Goal: Task Accomplishment & Management: Use online tool/utility

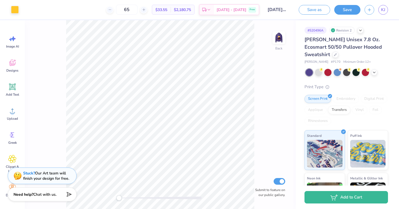
drag, startPoint x: 279, startPoint y: 36, endPoint x: 277, endPoint y: 77, distance: 41.1
click at [279, 36] on img at bounding box center [279, 37] width 11 height 11
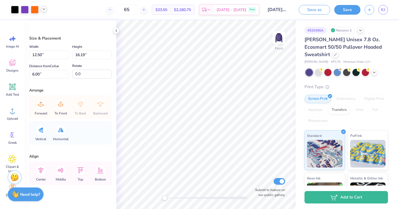
click at [46, 11] on icon at bounding box center [44, 9] width 4 height 4
click at [25, 10] on div at bounding box center [25, 9] width 8 height 8
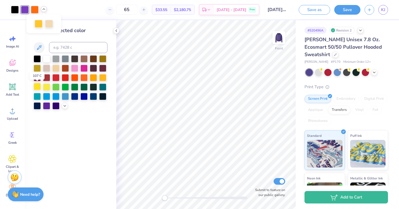
click at [36, 86] on div at bounding box center [37, 86] width 7 height 7
click at [54, 106] on div at bounding box center [55, 104] width 7 height 7
click at [63, 106] on icon at bounding box center [65, 105] width 4 height 4
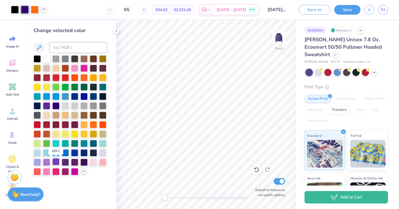
click at [56, 162] on div at bounding box center [55, 161] width 7 height 7
click at [36, 124] on div at bounding box center [37, 123] width 7 height 7
click at [49, 89] on div at bounding box center [46, 86] width 7 height 7
click at [82, 151] on div at bounding box center [84, 151] width 7 height 7
click at [257, 171] on icon at bounding box center [257, 170] width 6 height 6
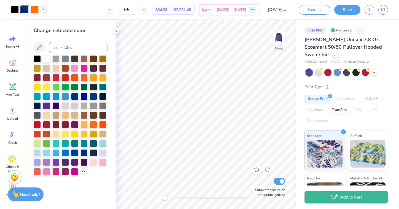
click at [257, 171] on icon at bounding box center [257, 170] width 6 height 6
click at [257, 169] on icon at bounding box center [257, 170] width 6 height 6
click at [255, 169] on icon at bounding box center [257, 170] width 6 height 6
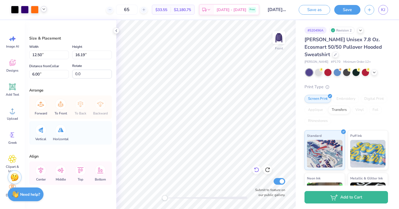
click at [256, 170] on icon at bounding box center [257, 170] width 6 height 6
click at [258, 167] on icon at bounding box center [257, 170] width 6 height 6
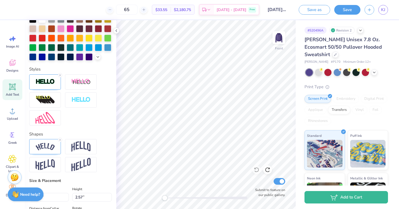
scroll to position [152, 0]
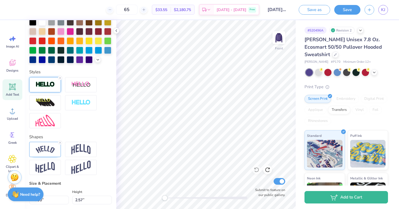
click at [45, 82] on img at bounding box center [45, 84] width 19 height 6
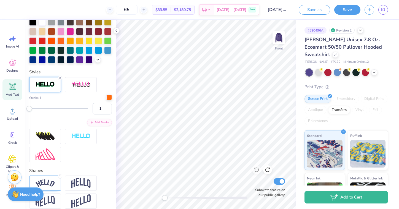
click at [111, 96] on div at bounding box center [109, 97] width 6 height 6
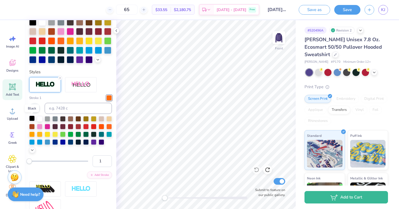
click at [32, 118] on div at bounding box center [32, 118] width 6 height 6
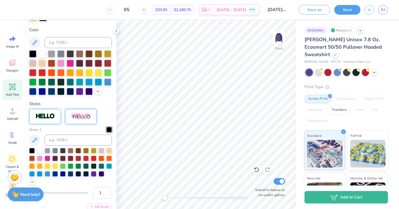
scroll to position [116, 0]
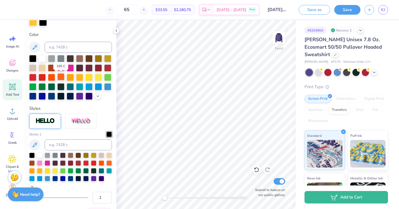
click at [60, 77] on div at bounding box center [60, 76] width 7 height 7
type textarea "Scarefest"
type input "3.32"
type input "0.89"
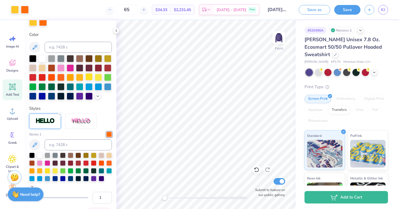
type input "10.64"
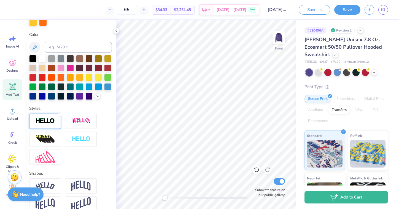
click at [47, 122] on img at bounding box center [45, 120] width 19 height 6
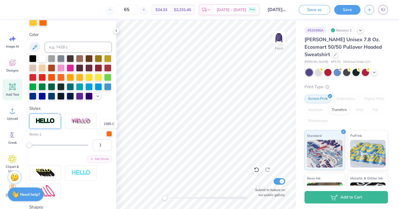
click at [109, 133] on div at bounding box center [109, 134] width 6 height 6
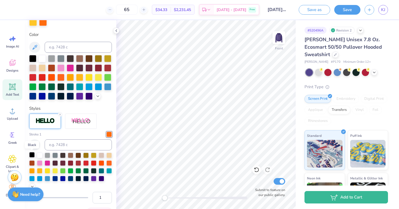
click at [31, 155] on div at bounding box center [32, 155] width 6 height 6
click at [54, 76] on div at bounding box center [51, 76] width 7 height 7
type input "12.24"
type input "1.65"
type input "20.84"
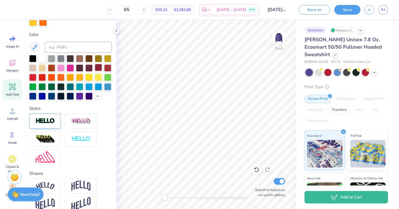
scroll to position [0, 1]
type textarea "Mt Pleasent mi"
type input "10.17"
type input "1.59"
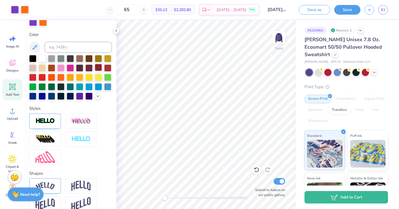
type input "6.33"
click at [51, 124] on div at bounding box center [45, 120] width 32 height 15
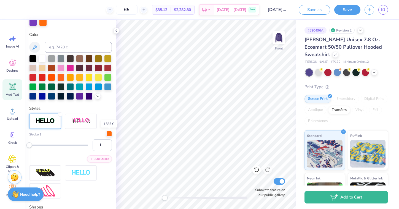
click at [109, 135] on div at bounding box center [109, 134] width 6 height 6
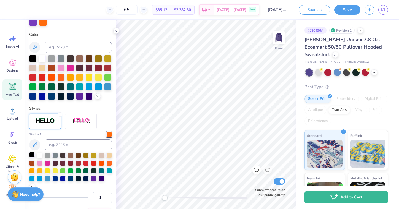
click at [33, 154] on div at bounding box center [32, 155] width 6 height 6
click at [51, 78] on div at bounding box center [51, 76] width 7 height 7
type input "11.43"
type input "1.65"
type input "20.84"
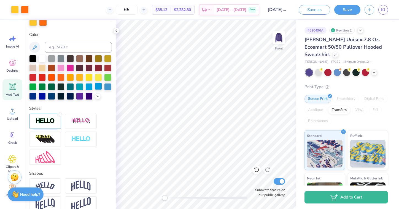
scroll to position [0, 1]
click at [49, 122] on img at bounding box center [45, 120] width 19 height 6
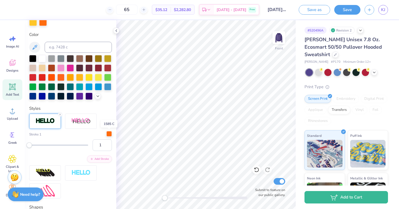
click at [109, 135] on div at bounding box center [109, 134] width 6 height 6
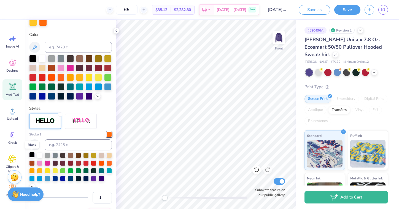
click at [32, 155] on div at bounding box center [32, 155] width 6 height 6
click at [50, 76] on div at bounding box center [51, 76] width 7 height 7
click at [53, 77] on div at bounding box center [51, 76] width 7 height 7
click at [90, 78] on div at bounding box center [89, 76] width 7 height 7
type input "10.17"
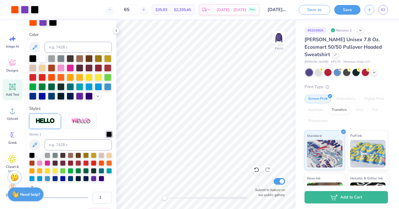
type input "1.59"
type input "6.33"
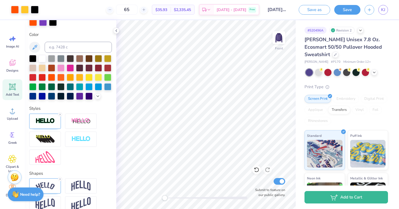
type input "3.32"
type input "0.89"
type input "10.64"
click at [258, 170] on icon at bounding box center [257, 170] width 6 height 6
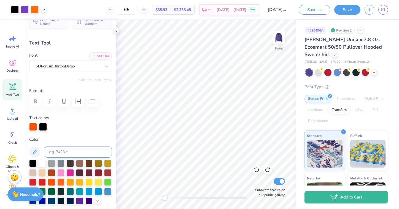
scroll to position [11, 0]
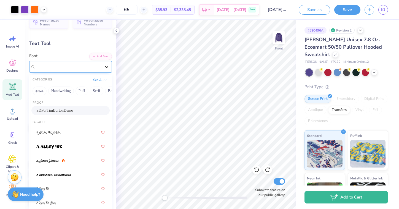
click at [106, 66] on icon at bounding box center [107, 67] width 6 height 6
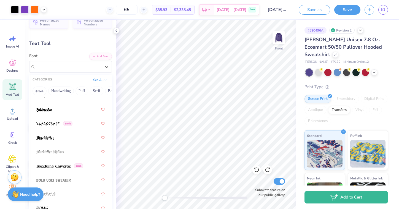
scroll to position [418, 0]
click at [91, 123] on div "Greek" at bounding box center [70, 122] width 68 height 10
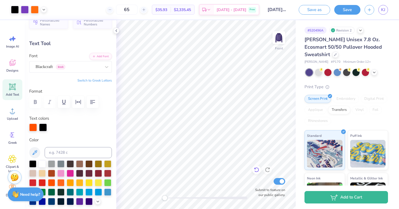
click at [257, 170] on icon at bounding box center [257, 170] width 6 height 6
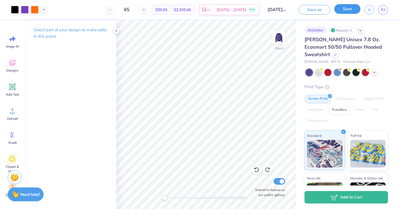
click at [342, 9] on button "Save" at bounding box center [348, 9] width 26 height 10
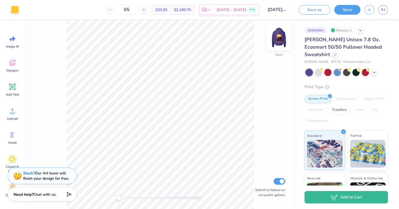
click at [279, 36] on img at bounding box center [279, 37] width 22 height 22
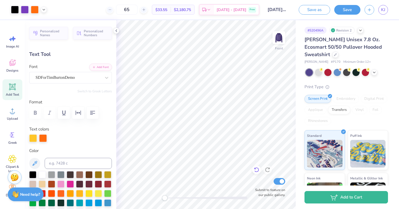
click at [256, 171] on icon at bounding box center [256, 169] width 5 height 5
click at [10, 91] on div "Add Text" at bounding box center [12, 89] width 20 height 21
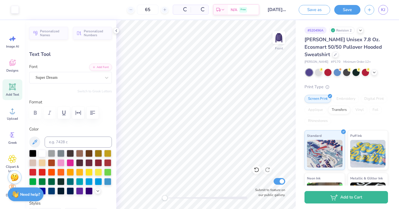
type input "7.94"
type input "2.30"
type input "14.85"
click at [105, 78] on icon at bounding box center [107, 78] width 6 height 6
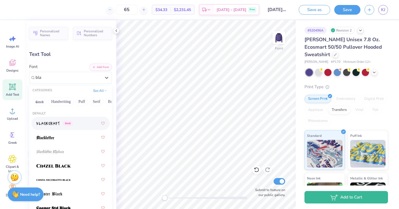
click at [75, 125] on div "Greek" at bounding box center [70, 123] width 68 height 10
type input "bla"
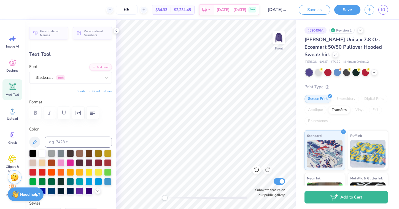
type textarea "2025"
type input "6.48"
type input "2.73"
type input "14.64"
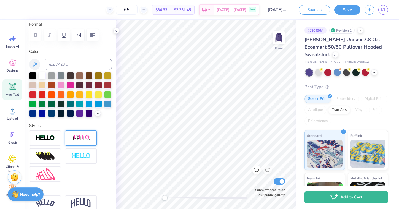
scroll to position [78, 0]
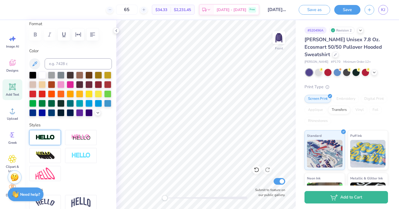
click at [58, 135] on div at bounding box center [45, 137] width 32 height 15
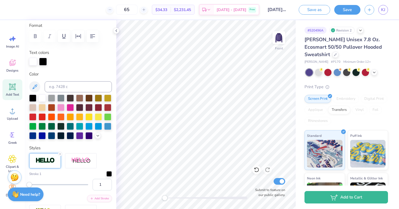
scroll to position [77, 0]
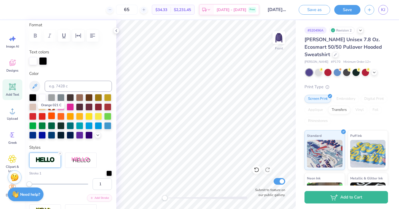
click at [52, 114] on div at bounding box center [51, 115] width 7 height 7
type input "3.32"
type input "0.89"
type input "10.64"
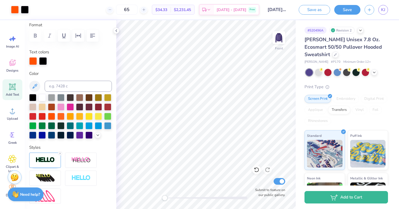
type input "6.52"
type input "2.77"
type input "14.62"
type input "3.62"
type input "1.54"
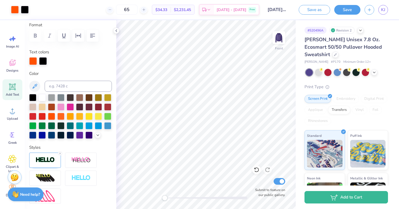
type input "10.32"
type input "2.94"
type input "1.25"
type input "10.60"
type input "10.90"
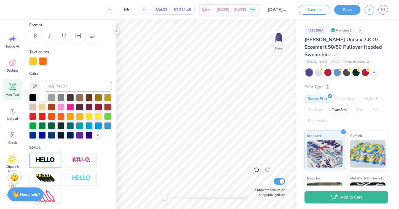
type input "2.57"
type input "8.52"
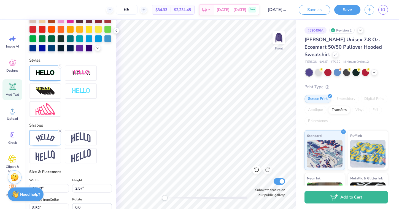
scroll to position [177, 0]
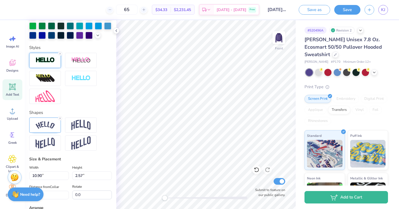
click at [57, 59] on div at bounding box center [45, 60] width 32 height 15
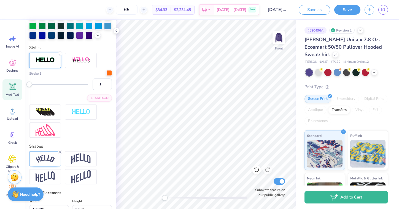
click at [109, 73] on div at bounding box center [109, 73] width 6 height 6
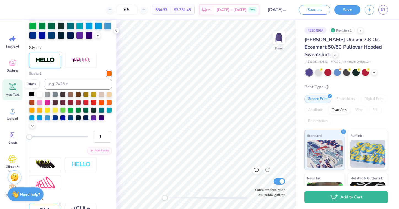
click at [31, 93] on div at bounding box center [32, 94] width 6 height 6
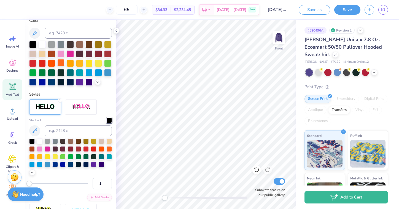
scroll to position [122, 0]
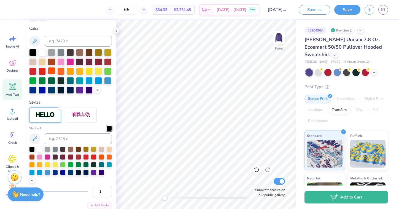
click at [52, 70] on div at bounding box center [51, 70] width 7 height 7
click at [60, 71] on div at bounding box center [60, 70] width 7 height 7
click at [62, 72] on div at bounding box center [60, 70] width 7 height 7
click at [53, 71] on div at bounding box center [51, 70] width 7 height 7
click at [63, 71] on div at bounding box center [60, 70] width 7 height 7
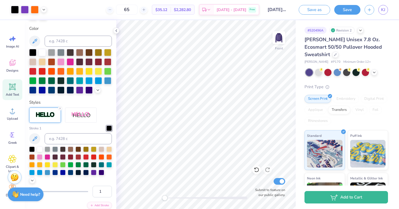
type input "10.17"
type input "1.59"
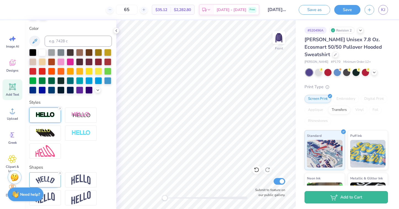
click at [42, 113] on img at bounding box center [45, 114] width 19 height 6
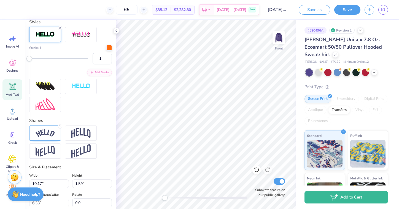
scroll to position [201, 0]
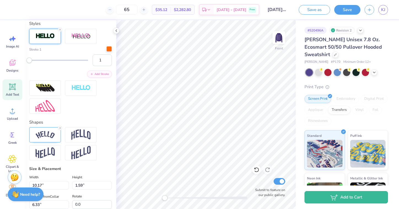
click at [110, 49] on div at bounding box center [109, 49] width 6 height 6
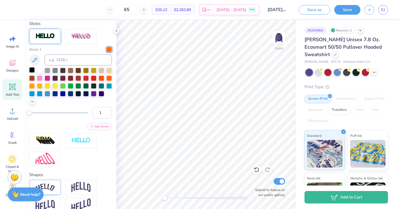
click at [30, 70] on div at bounding box center [32, 70] width 6 height 6
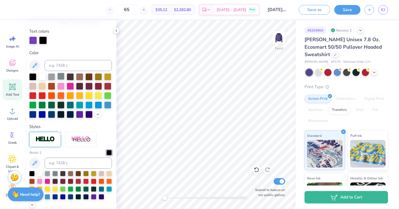
scroll to position [97, 0]
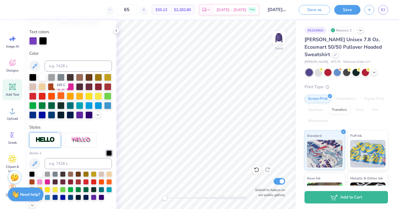
click at [60, 94] on div at bounding box center [60, 95] width 7 height 7
click at [62, 95] on div at bounding box center [60, 95] width 7 height 7
type input "6.32"
type input "10.95"
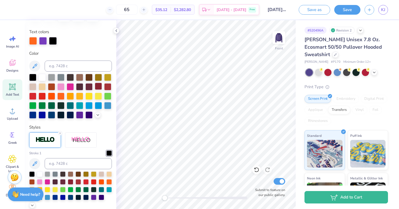
type input "1.71"
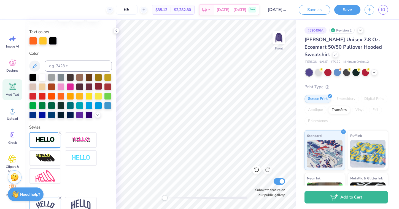
type input "10.90"
type input "2.57"
type input "8.52"
type input "12.24"
type input "1.65"
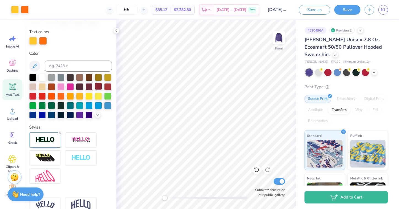
type input "20.84"
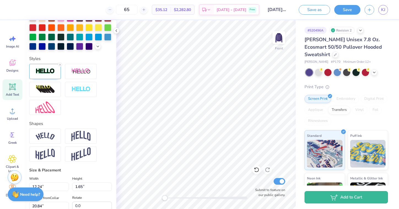
scroll to position [170, 0]
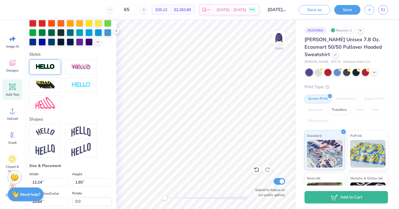
click at [51, 70] on div at bounding box center [45, 66] width 32 height 15
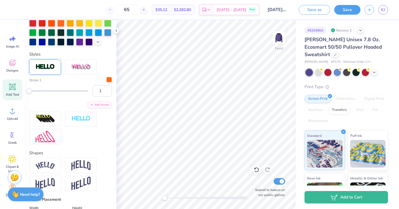
click at [110, 80] on div at bounding box center [109, 80] width 6 height 6
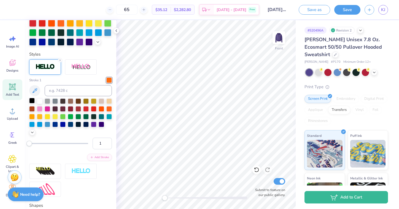
click at [31, 101] on div at bounding box center [32, 101] width 6 height 6
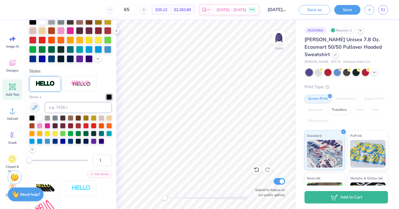
scroll to position [152, 0]
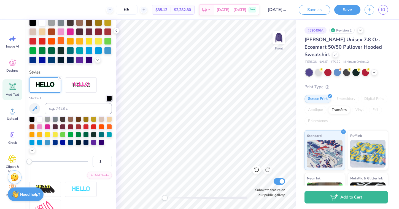
click at [60, 41] on div at bounding box center [60, 40] width 7 height 7
type textarea "Mt Pleasent mi"
type input "11.43"
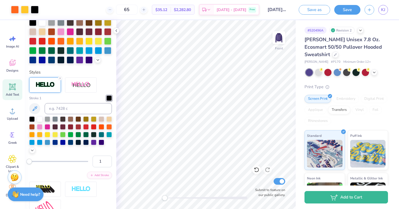
type input "20.54"
click at [82, 41] on div at bounding box center [79, 40] width 7 height 7
click at [72, 41] on div at bounding box center [70, 40] width 7 height 7
click at [81, 41] on div at bounding box center [79, 40] width 7 height 7
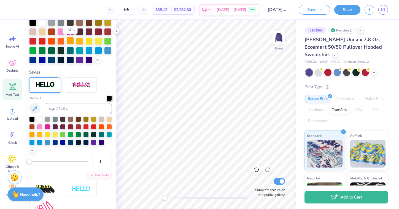
click at [73, 41] on div at bounding box center [70, 40] width 7 height 7
click at [279, 42] on img at bounding box center [279, 37] width 22 height 22
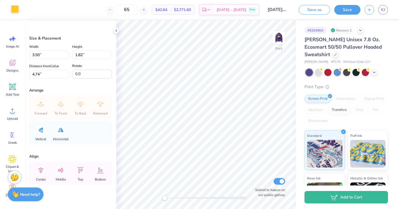
click at [14, 10] on div at bounding box center [15, 9] width 8 height 8
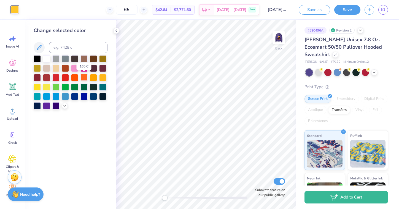
click at [83, 78] on div at bounding box center [84, 76] width 7 height 7
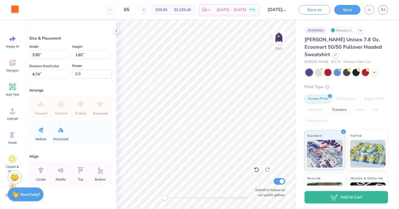
click at [15, 10] on div at bounding box center [15, 9] width 8 height 8
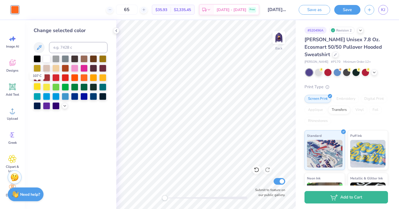
click at [39, 87] on div at bounding box center [37, 86] width 7 height 7
click at [96, 79] on div at bounding box center [93, 76] width 7 height 7
click at [102, 78] on div at bounding box center [102, 76] width 7 height 7
click at [95, 77] on div at bounding box center [93, 76] width 7 height 7
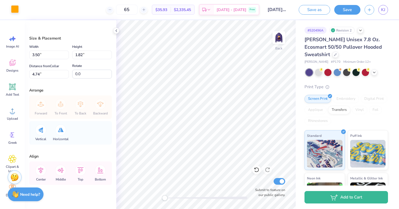
click at [15, 11] on div at bounding box center [15, 9] width 8 height 8
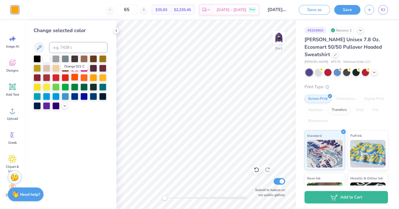
click at [75, 77] on div at bounding box center [74, 76] width 7 height 7
click at [84, 78] on div at bounding box center [84, 76] width 7 height 7
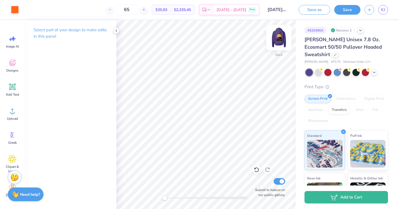
click at [280, 37] on img at bounding box center [279, 37] width 22 height 22
click at [280, 37] on img at bounding box center [279, 37] width 11 height 11
click at [279, 37] on img at bounding box center [279, 37] width 22 height 22
click at [275, 41] on img at bounding box center [279, 37] width 22 height 22
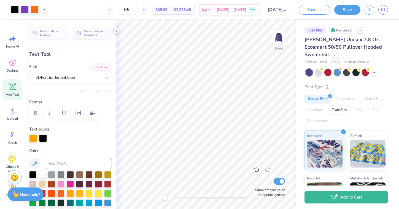
click at [117, 31] on icon at bounding box center [116, 30] width 4 height 4
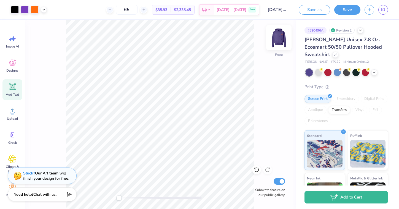
click at [281, 40] on img at bounding box center [279, 37] width 22 height 22
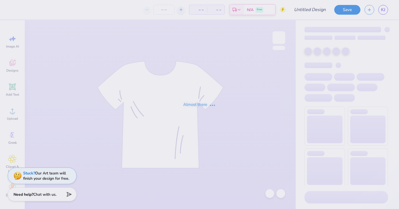
type input "[DATE] Hoodies"
type input "65"
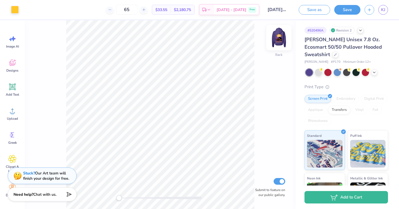
click at [284, 38] on img at bounding box center [279, 37] width 22 height 22
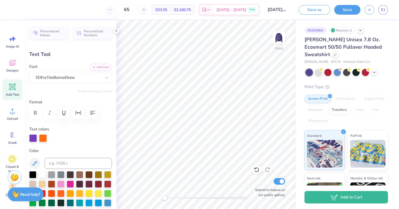
type input "10.71"
type input "1.67"
type input "3.32"
type input "0.89"
type input "10.64"
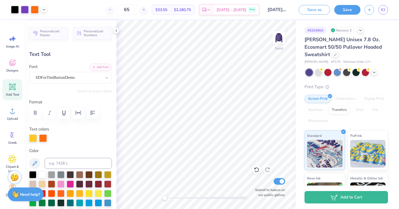
click at [6, 91] on div "Add Text" at bounding box center [12, 89] width 20 height 21
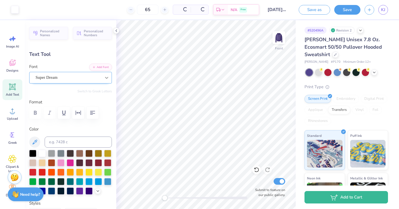
type input "7.94"
type input "2.30"
type input "14.85"
click at [107, 79] on icon at bounding box center [107, 78] width 6 height 6
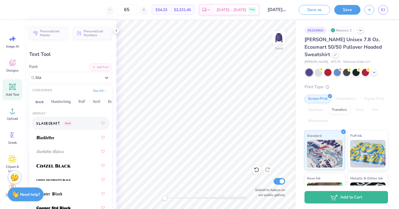
click at [70, 126] on div "Greek" at bounding box center [54, 123] width 36 height 6
type input "bla"
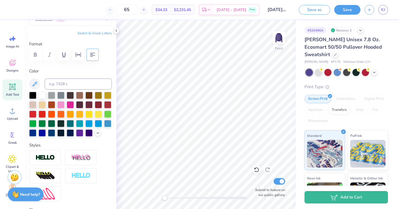
scroll to position [60, 0]
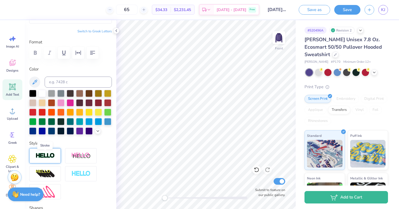
type textarea "2025"
click at [50, 157] on img at bounding box center [45, 155] width 19 height 6
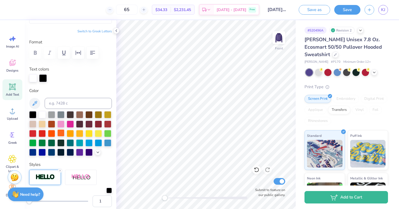
click at [62, 132] on div at bounding box center [60, 132] width 7 height 7
type input "6.52"
type input "2.77"
type input "14.62"
type input "3.39"
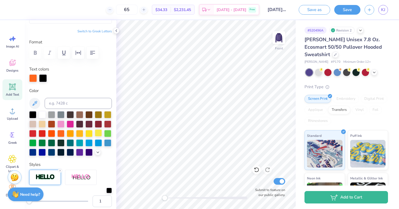
type input "1.44"
type input "15.94"
type input "2.86"
type input "1.21"
type input "10.59"
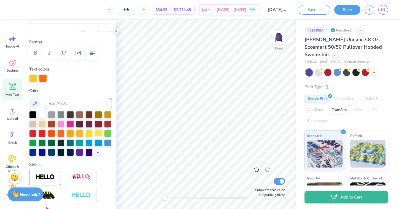
type input "10.90"
type input "2.57"
type input "8.52"
click at [63, 133] on div at bounding box center [60, 132] width 7 height 7
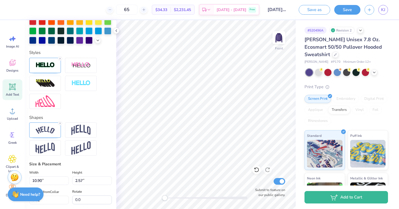
scroll to position [191, 0]
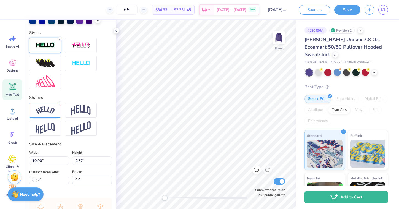
click at [47, 43] on img at bounding box center [45, 45] width 19 height 6
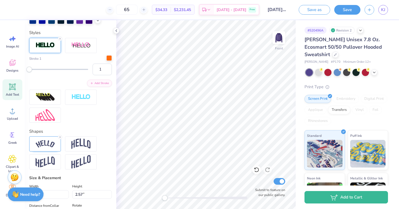
click at [111, 58] on div at bounding box center [109, 58] width 6 height 6
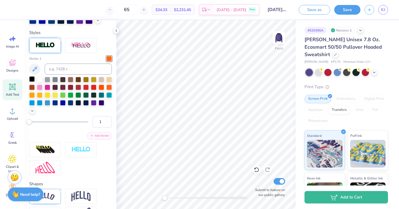
click at [33, 78] on div at bounding box center [32, 79] width 6 height 6
type input "10.71"
type input "1.67"
type input "6.40"
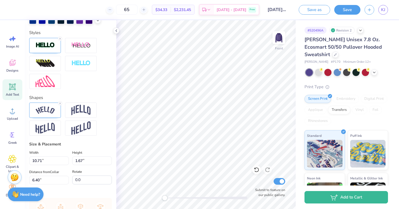
scroll to position [0, 1]
click at [51, 47] on img at bounding box center [45, 45] width 19 height 6
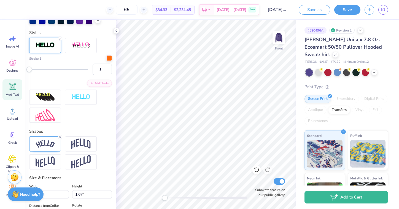
click at [110, 59] on div at bounding box center [109, 58] width 6 height 6
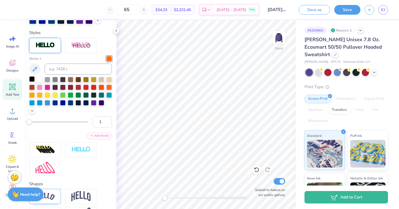
click at [32, 79] on div at bounding box center [32, 79] width 6 height 6
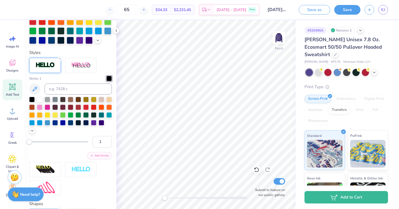
scroll to position [167, 0]
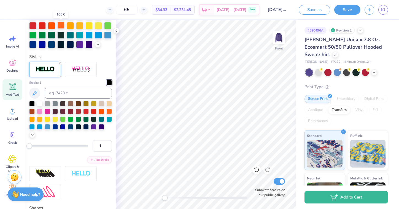
click at [61, 27] on div at bounding box center [60, 25] width 7 height 7
type input "12.24"
type input "1.65"
type input "20.84"
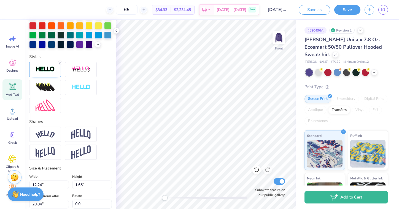
scroll to position [0, 1]
click at [38, 66] on img at bounding box center [45, 69] width 19 height 6
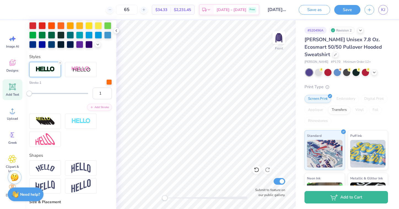
click at [109, 82] on div at bounding box center [109, 82] width 6 height 6
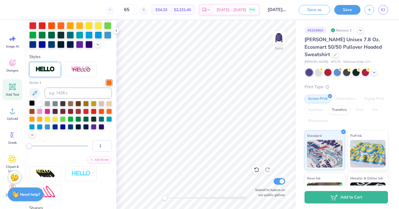
click at [32, 102] on div at bounding box center [32, 103] width 6 height 6
click at [82, 26] on div at bounding box center [79, 25] width 7 height 7
click at [73, 26] on div at bounding box center [70, 25] width 7 height 7
click at [80, 25] on div at bounding box center [79, 25] width 7 height 7
click at [71, 26] on div at bounding box center [70, 25] width 7 height 7
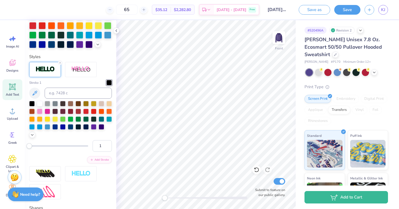
scroll to position [0, 1]
type textarea "Mt Pleasent mi"
type input "10.90"
type input "2.57"
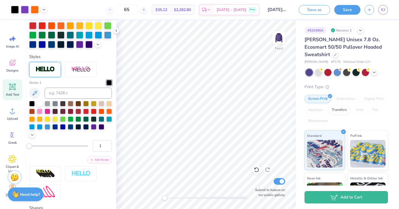
type input "8.52"
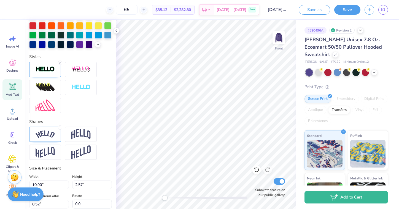
scroll to position [0, 0]
type textarea "Scarefest"
type input "10.71"
type input "1.67"
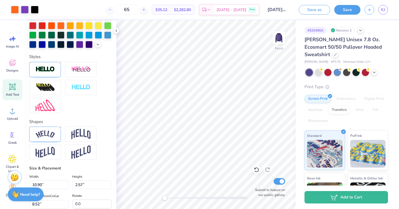
type input "6.46"
type input "10.01"
type input "2.49"
type input "7.98"
click at [283, 36] on img at bounding box center [279, 37] width 22 height 22
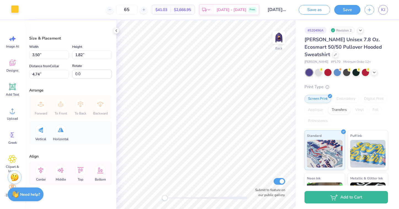
click at [13, 10] on div at bounding box center [15, 9] width 8 height 8
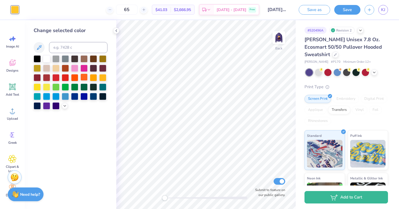
click at [85, 76] on div at bounding box center [84, 76] width 7 height 7
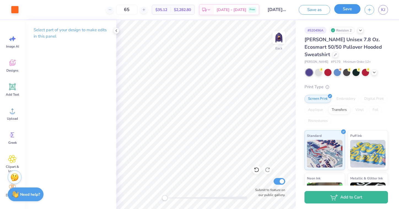
click at [348, 9] on button "Save" at bounding box center [348, 9] width 26 height 10
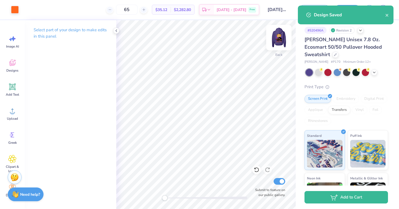
click at [276, 38] on img at bounding box center [279, 37] width 22 height 22
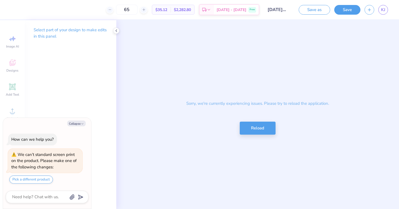
type textarea "x"
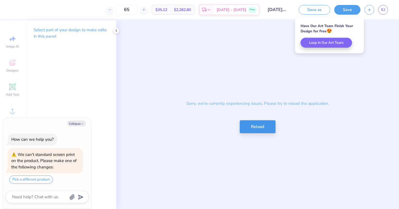
click at [261, 127] on button "Reload" at bounding box center [258, 126] width 36 height 13
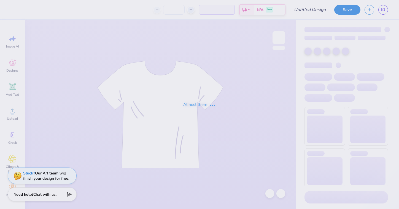
type input "[DATE] Hoodies"
type input "65"
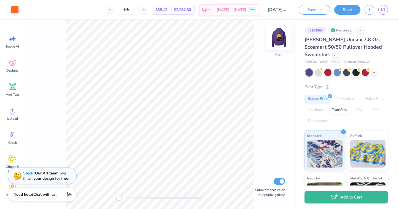
click at [280, 35] on img at bounding box center [279, 37] width 22 height 22
